Goal: Information Seeking & Learning: Understand process/instructions

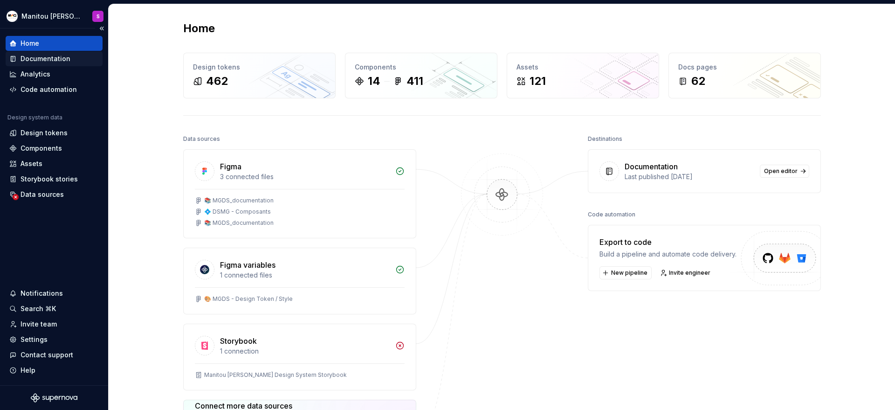
click at [44, 57] on div "Documentation" at bounding box center [46, 58] width 50 height 9
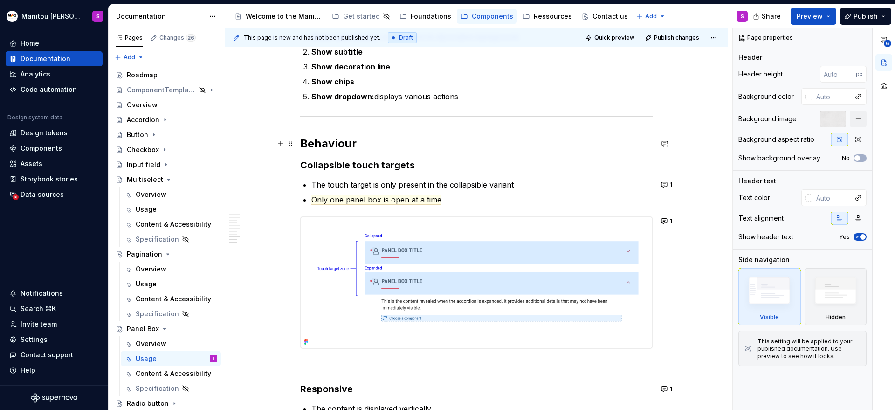
scroll to position [1587, 0]
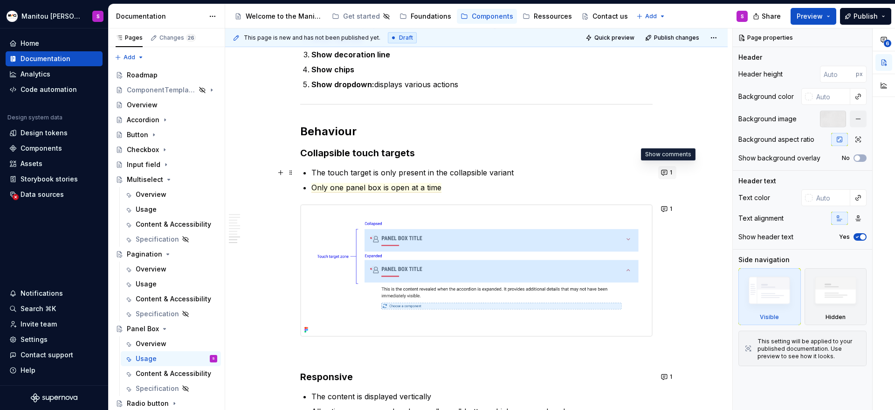
click at [665, 176] on button "1" at bounding box center [667, 172] width 18 height 13
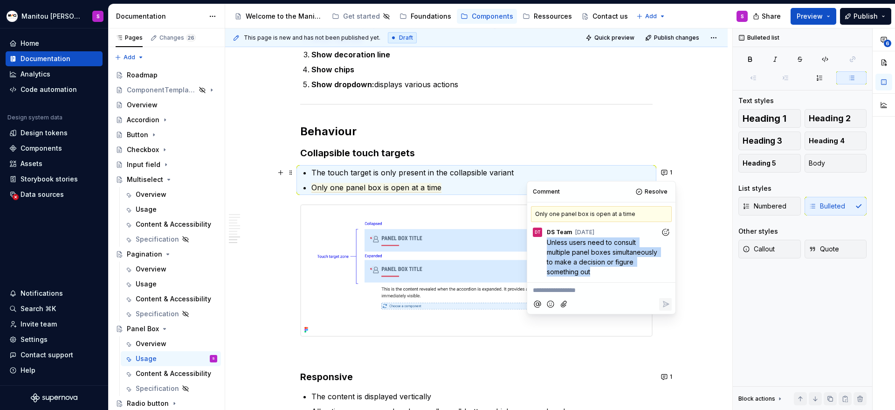
drag, startPoint x: 590, startPoint y: 271, endPoint x: 538, endPoint y: 242, distance: 59.3
click at [538, 242] on div "Unless users need to consult multiple panel boxes simultaneously to make a deci…" at bounding box center [601, 256] width 141 height 39
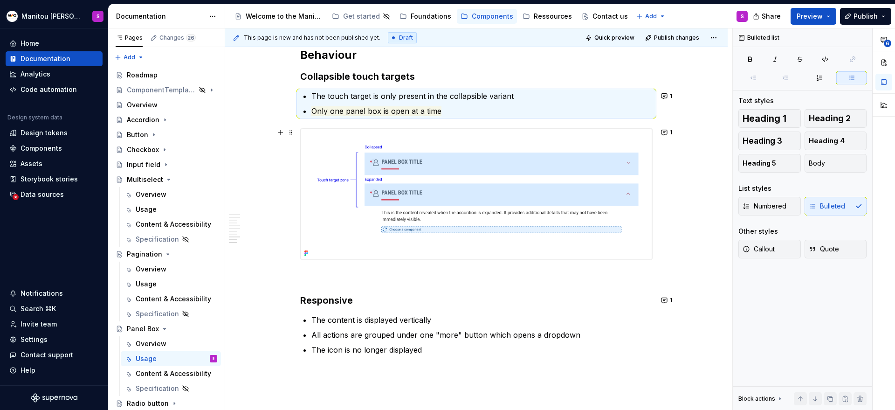
scroll to position [1666, 0]
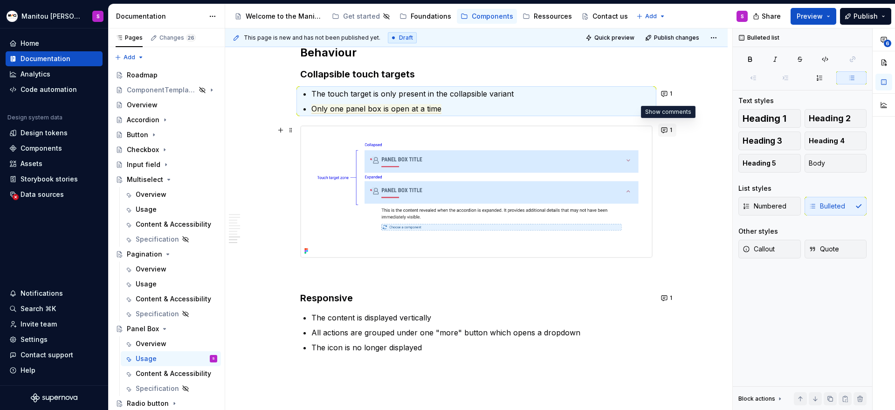
click at [664, 133] on button "1" at bounding box center [667, 129] width 18 height 13
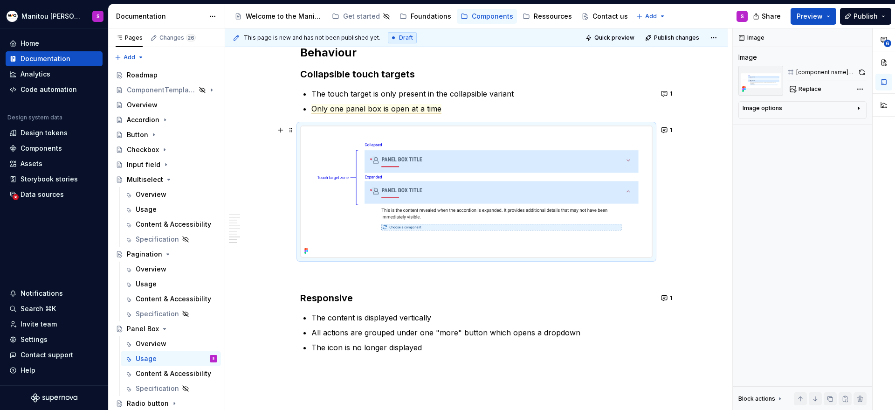
click at [665, 301] on button "1" at bounding box center [667, 297] width 18 height 13
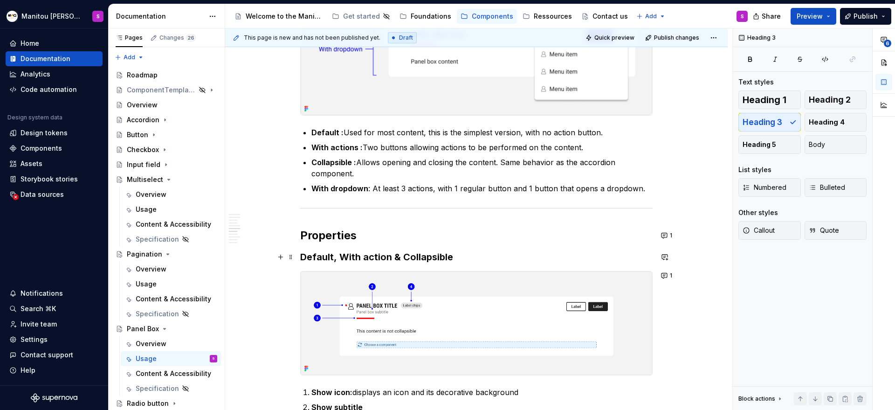
scroll to position [992, 0]
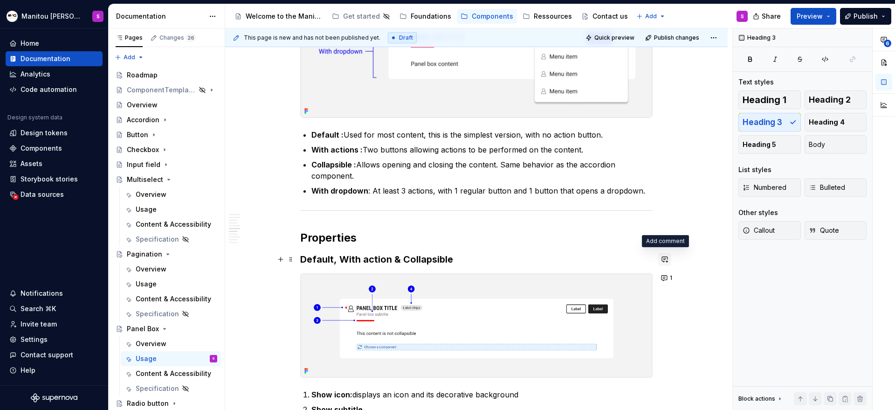
click at [667, 257] on button "button" at bounding box center [664, 259] width 13 height 13
click at [666, 237] on button "1" at bounding box center [667, 237] width 18 height 13
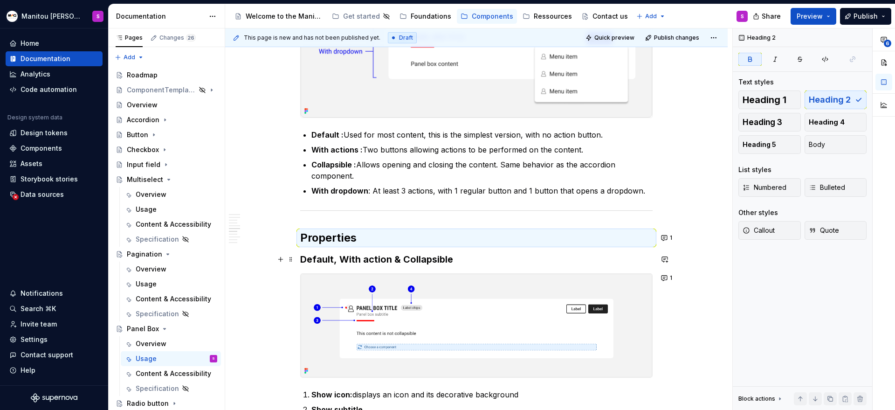
click at [708, 138] on div "Anatomy Heading : top area containing the title, icon, decorative line, and act…" at bounding box center [476, 187] width 502 height 2013
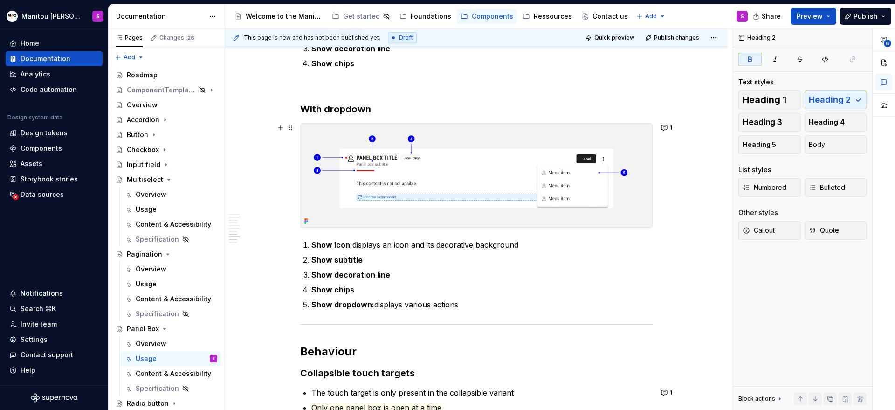
scroll to position [1366, 0]
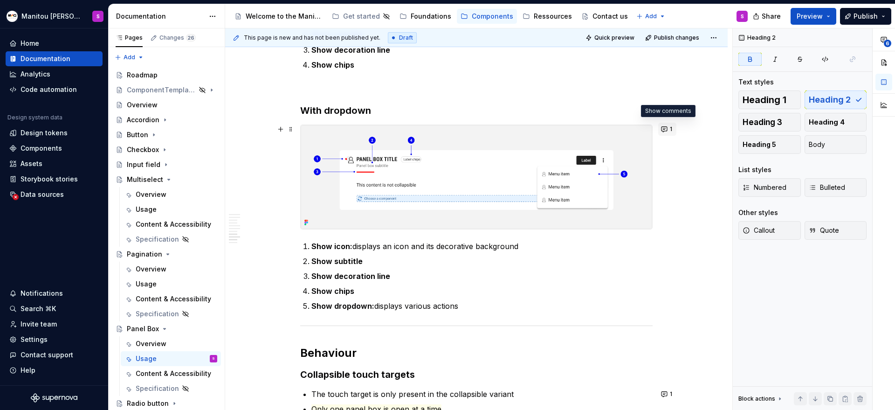
click at [667, 130] on button "1" at bounding box center [667, 129] width 18 height 13
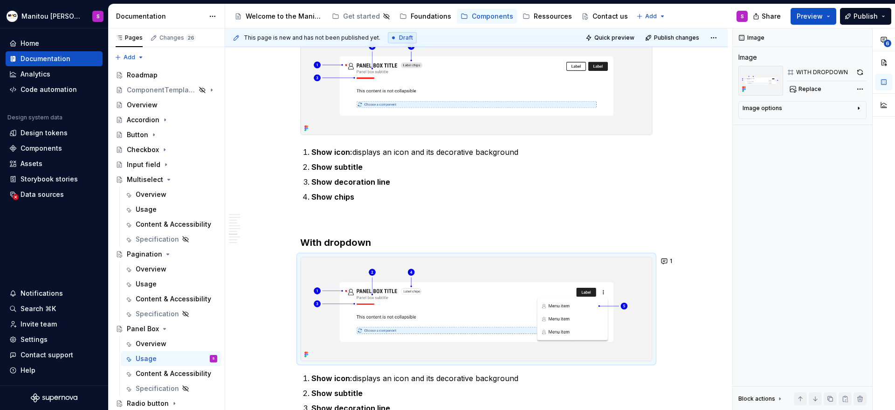
scroll to position [1235, 0]
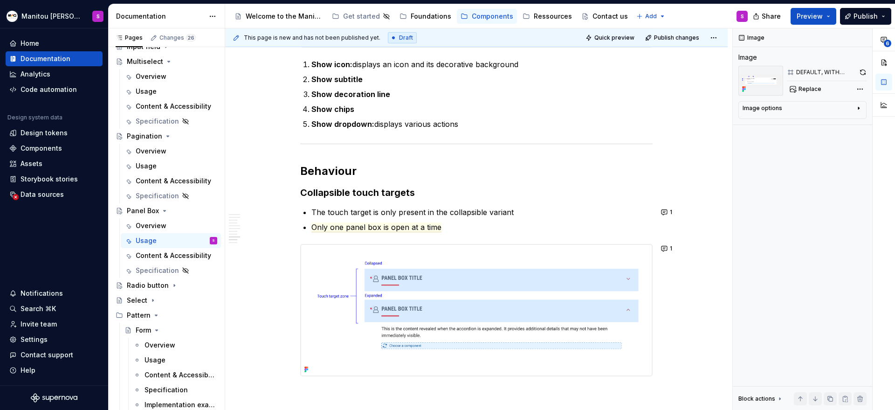
scroll to position [1548, 0]
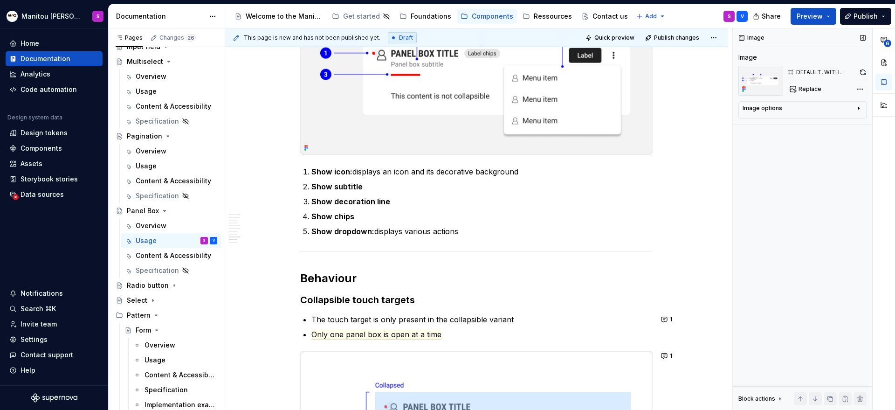
type textarea "*"
